Goal: Task Accomplishment & Management: Use online tool/utility

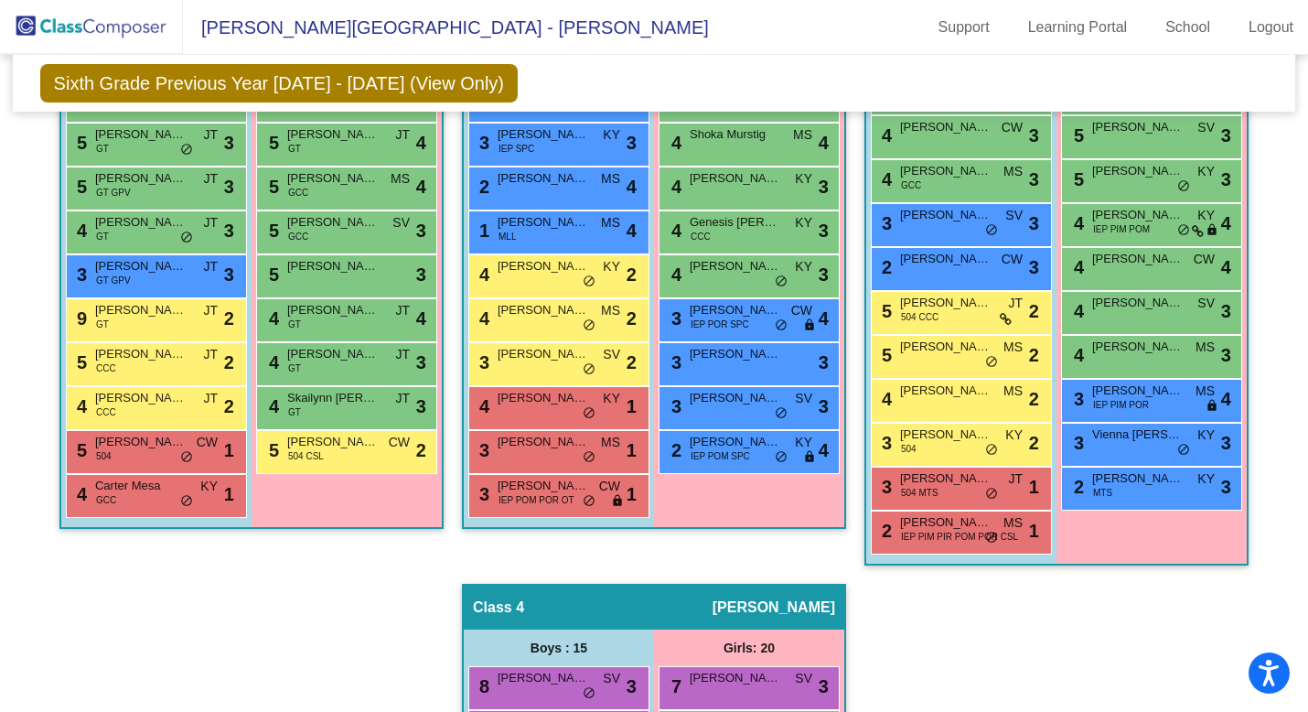
scroll to position [823, 0]
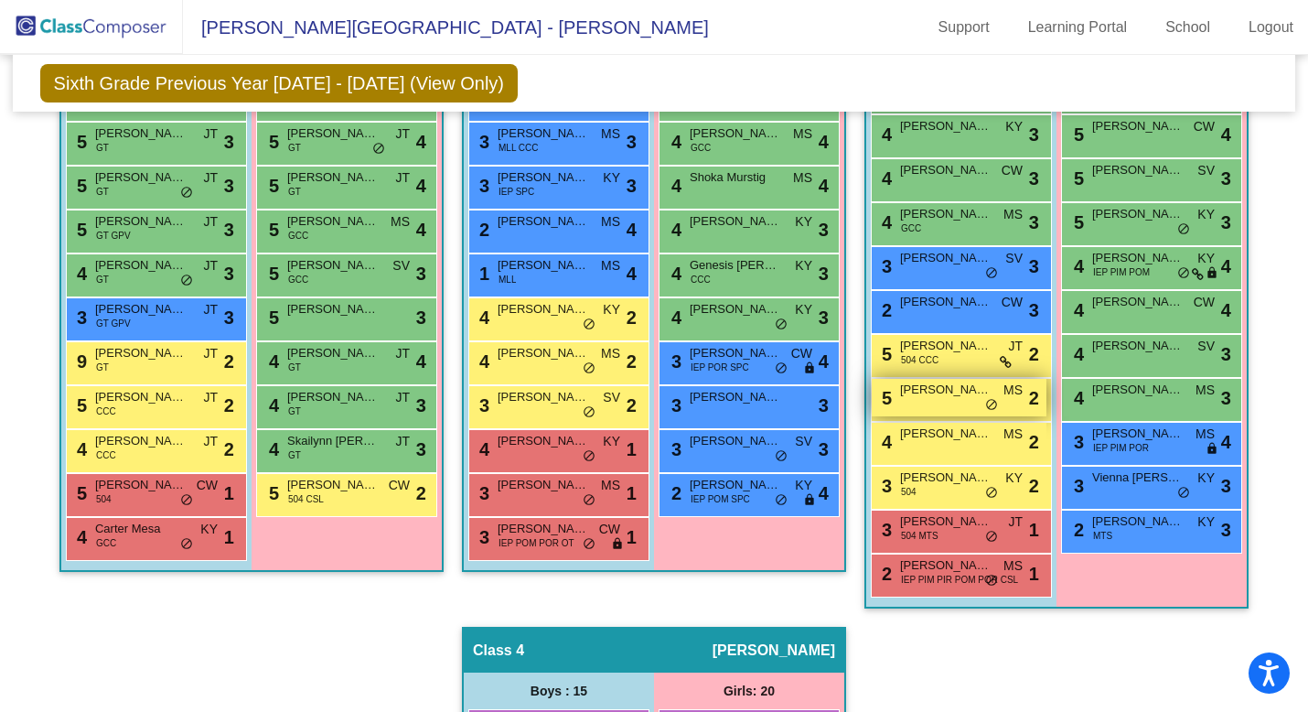
click at [986, 402] on span "do_not_disturb_alt" at bounding box center [991, 405] width 13 height 15
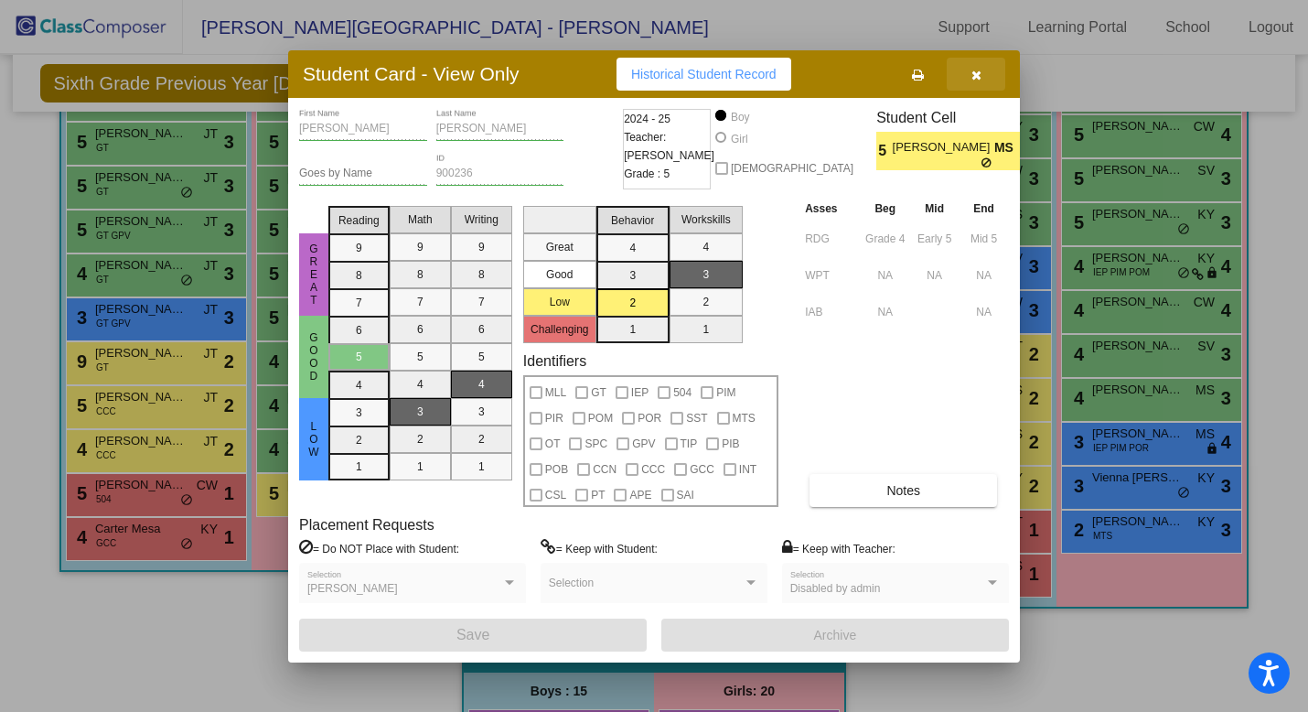
click at [976, 72] on icon "button" at bounding box center [976, 75] width 10 height 13
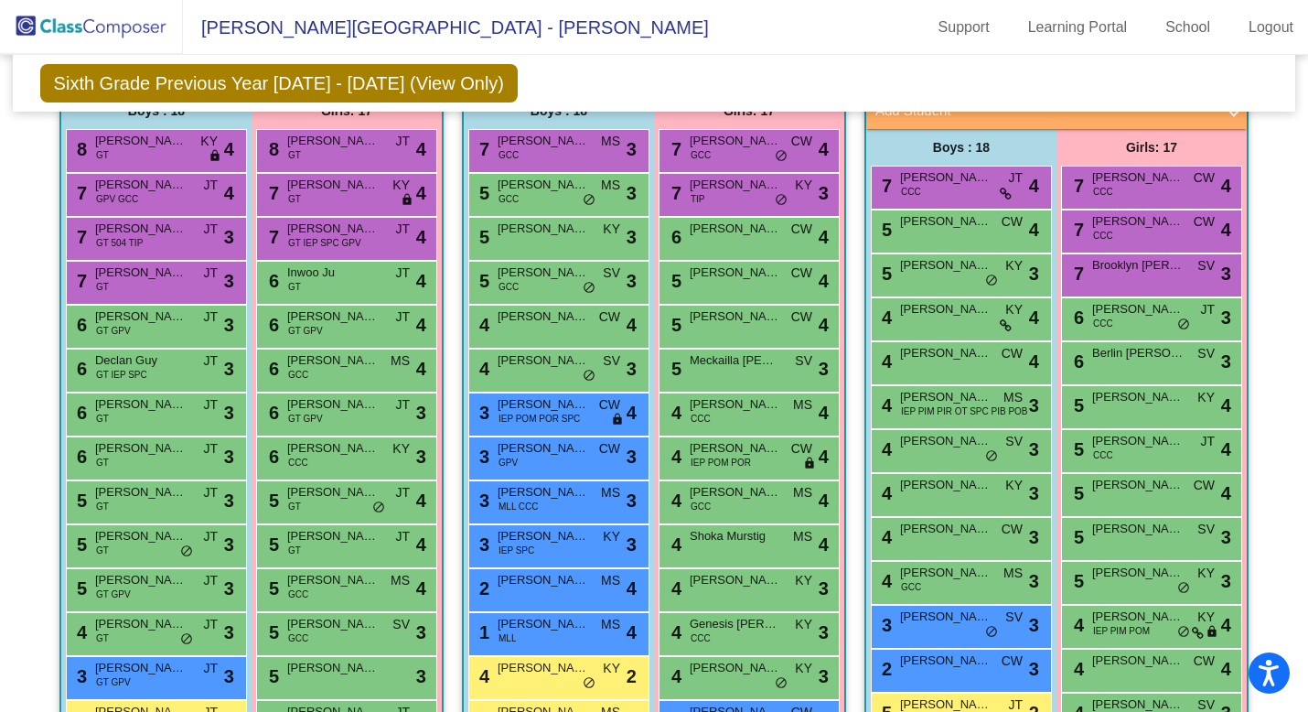
scroll to position [467, 0]
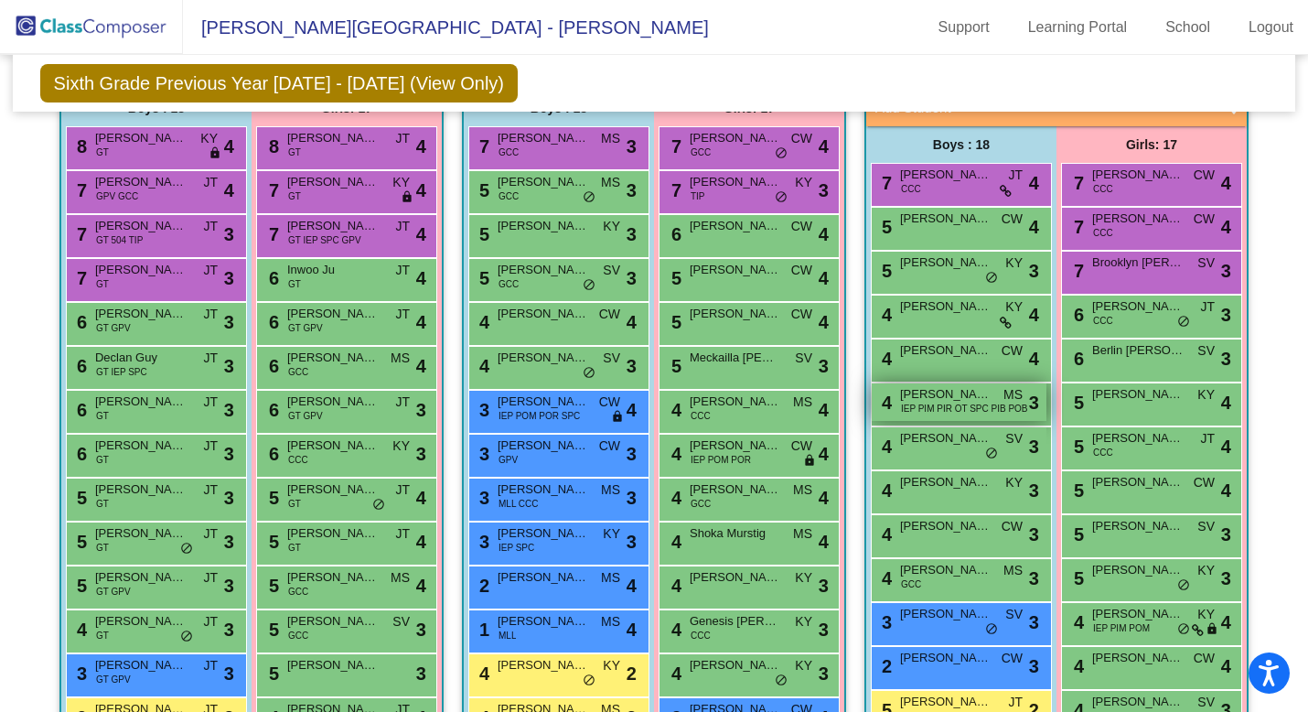
click at [948, 410] on span "IEP PIM PIR OT SPC PIB POB" at bounding box center [964, 409] width 127 height 14
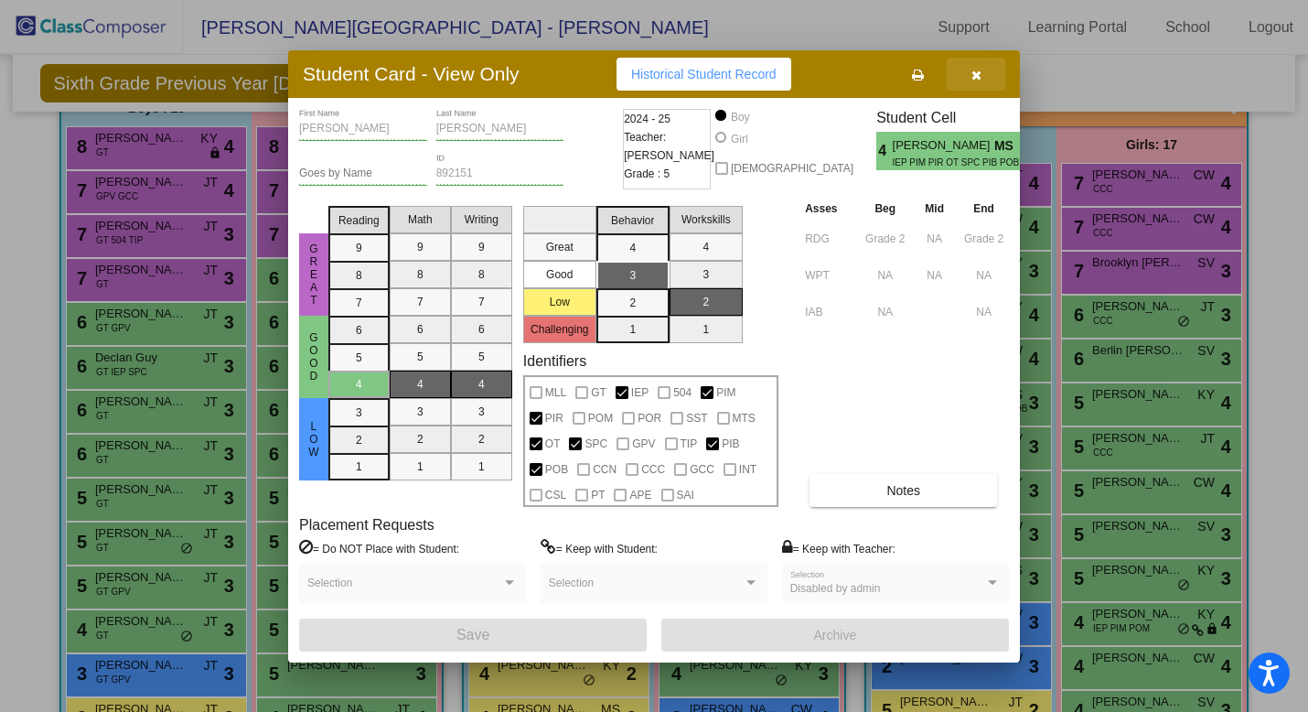
click at [976, 76] on icon "button" at bounding box center [976, 75] width 10 height 13
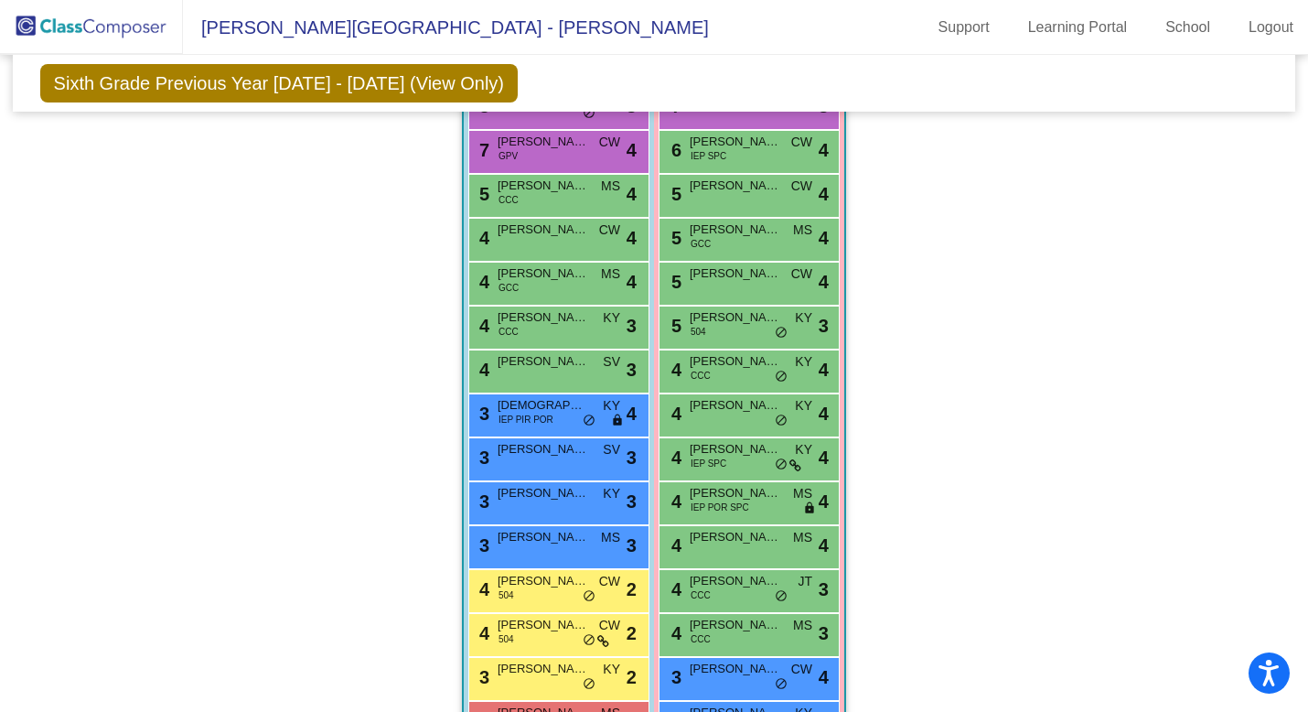
scroll to position [1445, 0]
click at [734, 242] on div "5 [PERSON_NAME] GCC MS lock do_not_disturb_alt 4" at bounding box center [748, 239] width 175 height 38
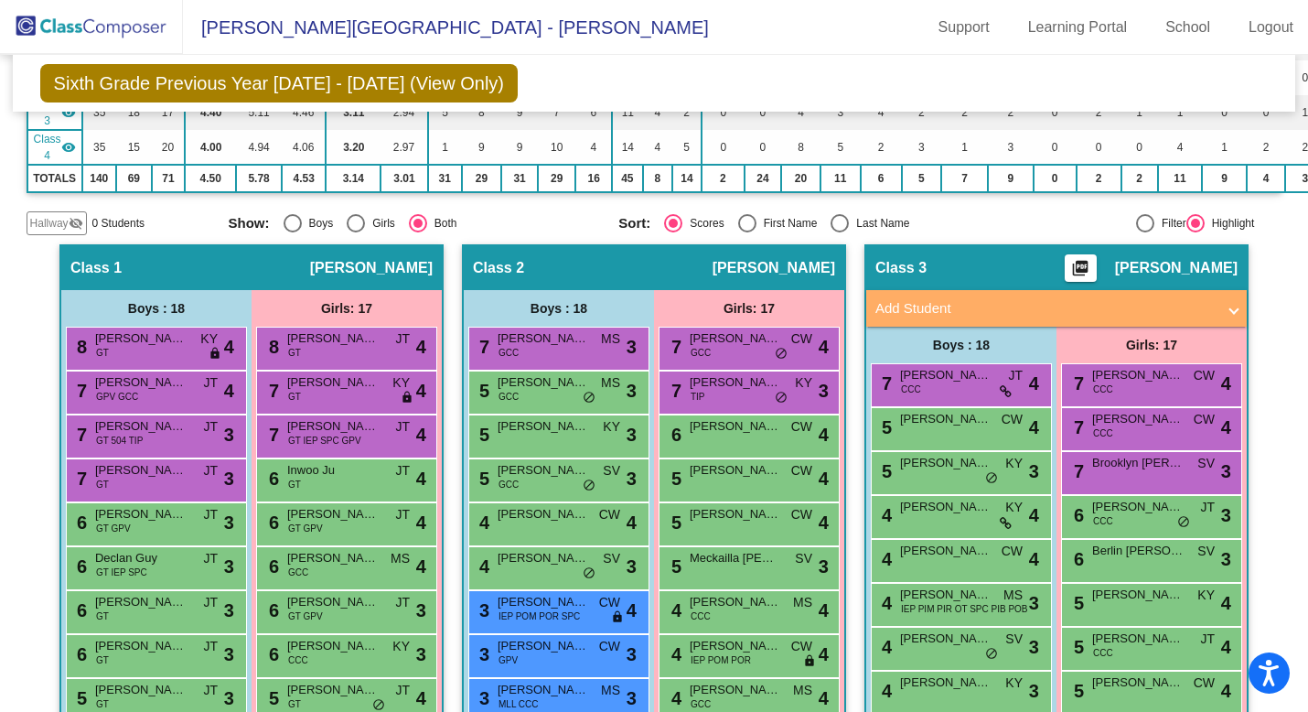
scroll to position [214, 0]
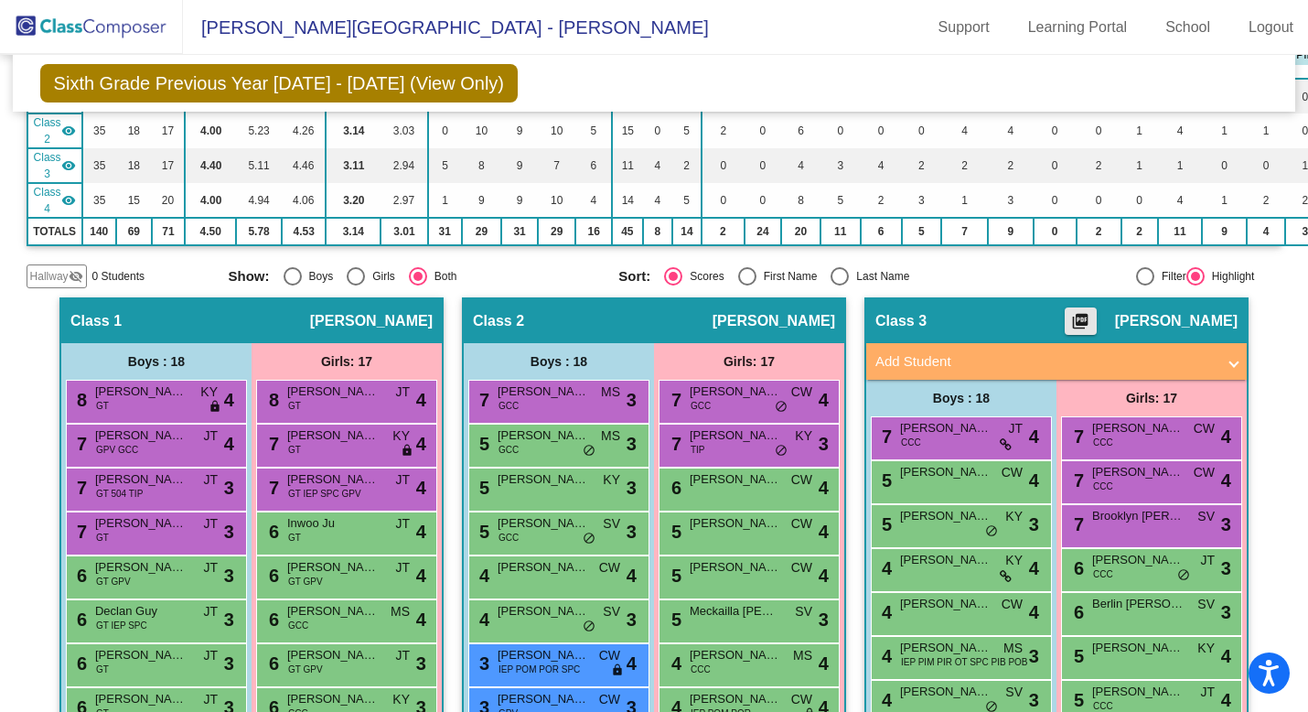
click at [1079, 314] on mat-icon "picture_as_pdf" at bounding box center [1080, 325] width 22 height 26
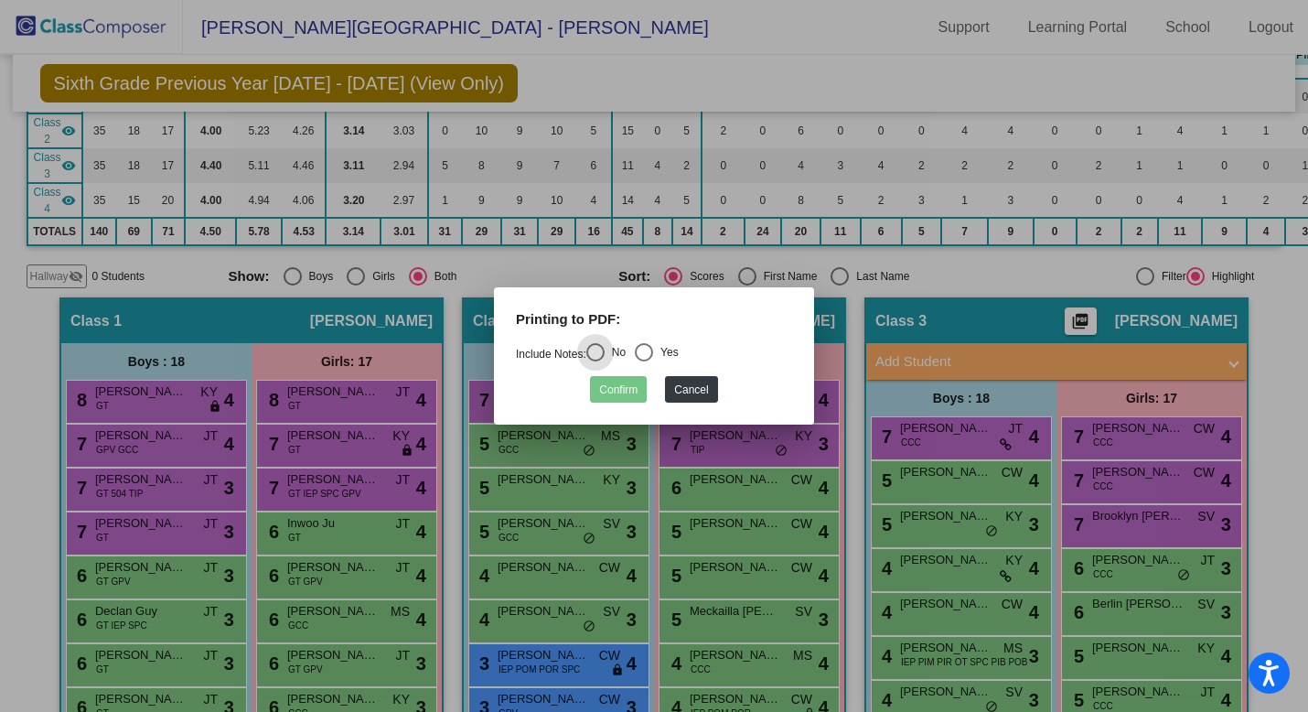
click at [653, 352] on div "Select an option" at bounding box center [644, 352] width 18 height 18
click at [644, 361] on input "Yes" at bounding box center [643, 361] width 1 height 1
radio input "true"
click at [624, 388] on button "Confirm" at bounding box center [618, 389] width 57 height 27
